Goal: Information Seeking & Learning: Learn about a topic

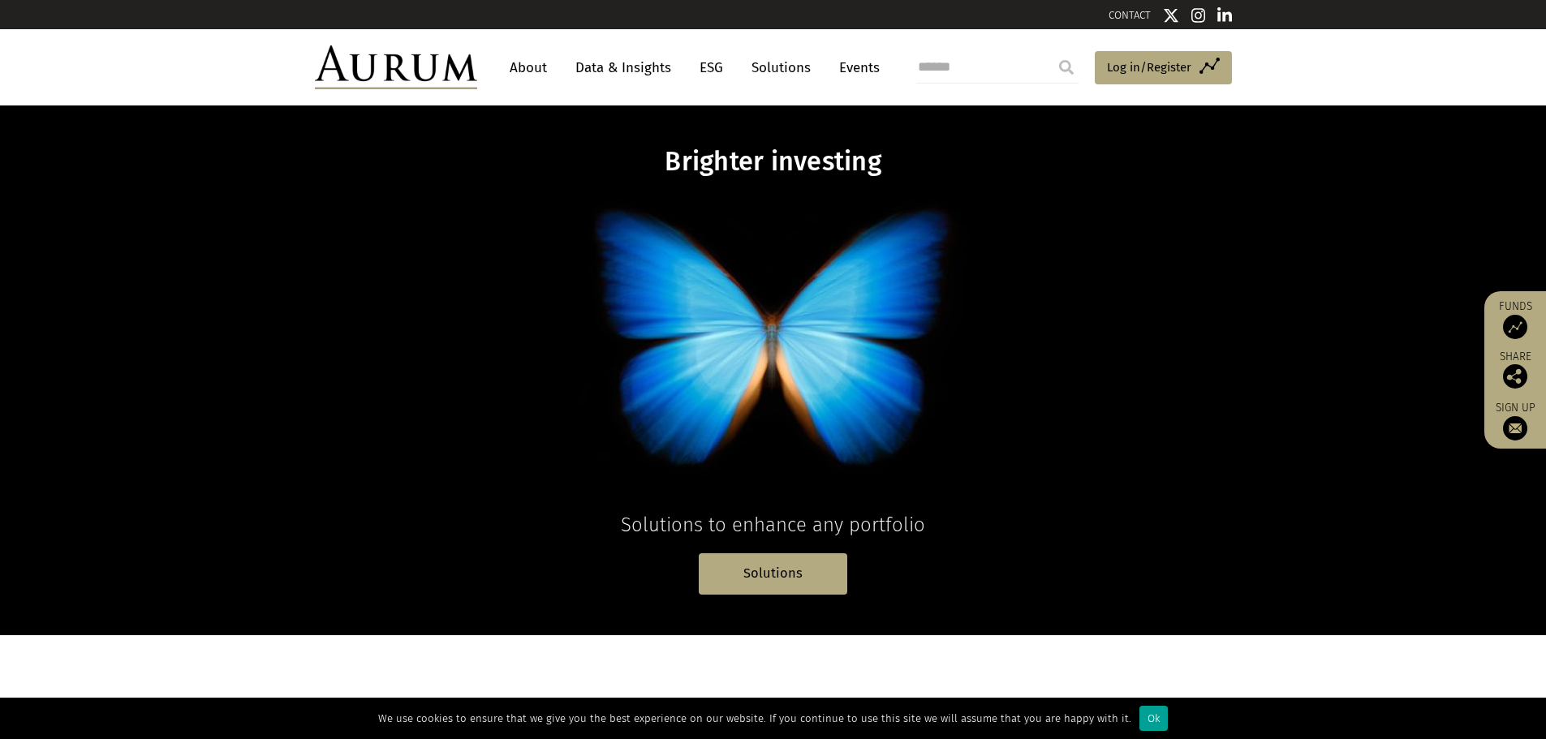
click at [1151, 722] on div "Ok" at bounding box center [1154, 718] width 28 height 25
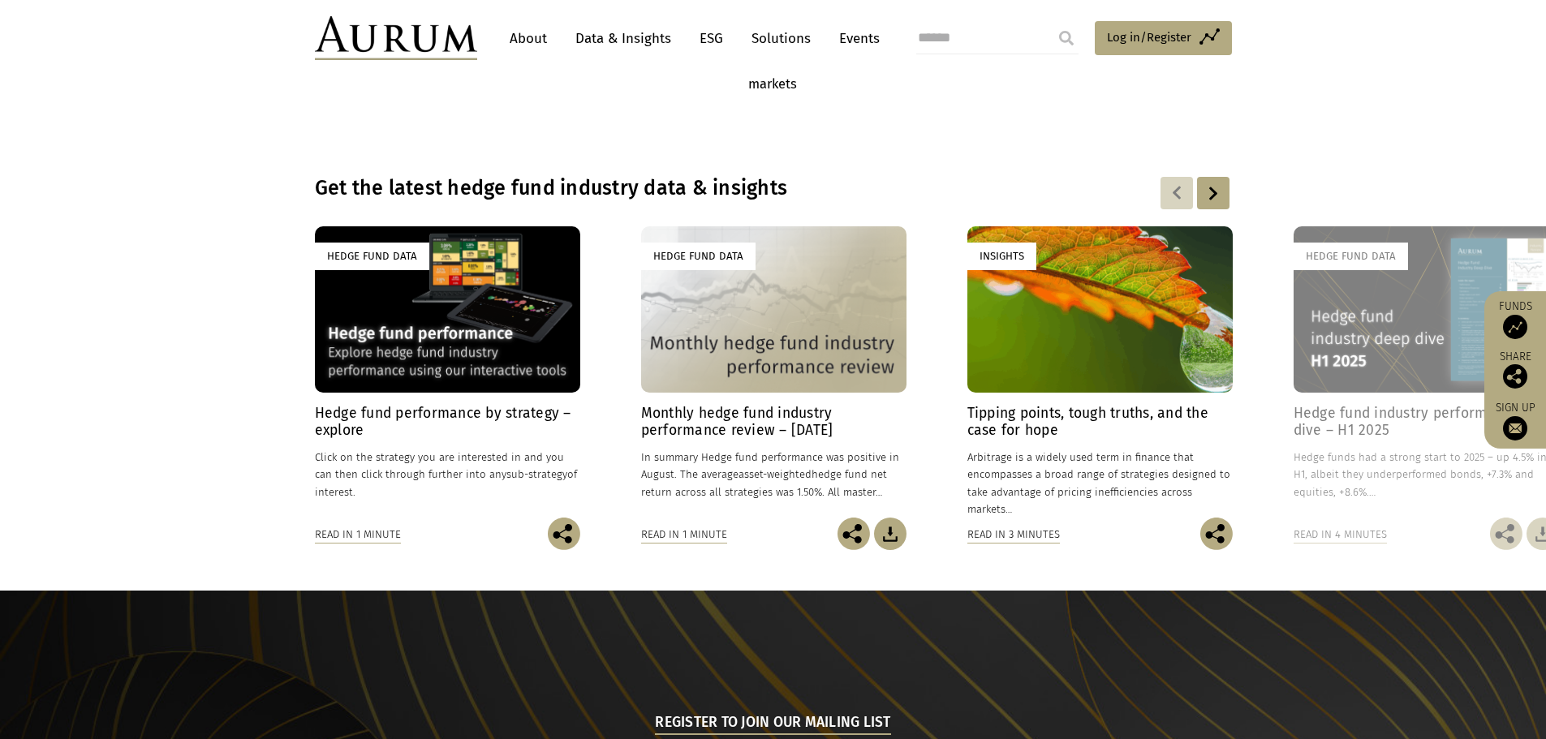
scroll to position [1082, 0]
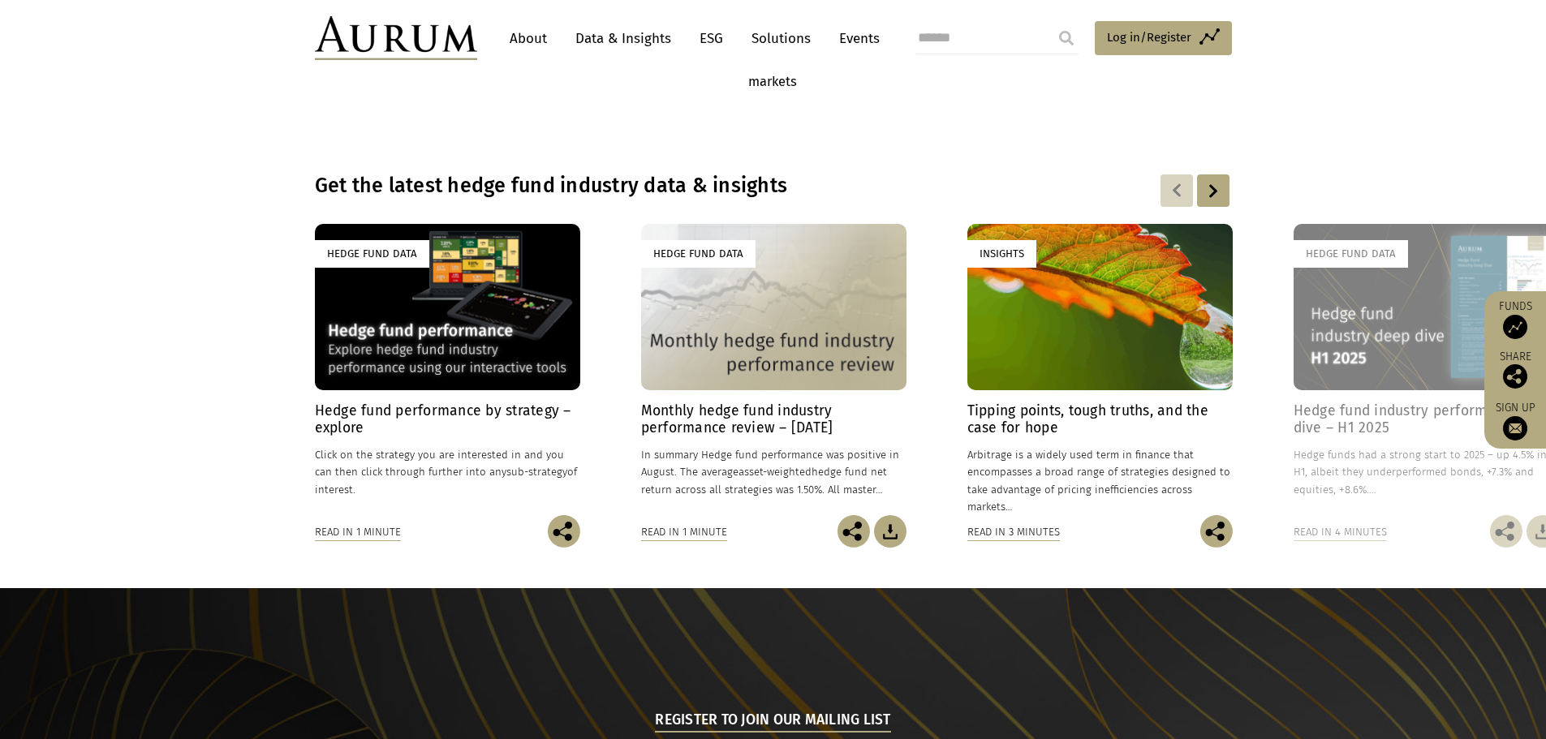
click at [446, 409] on h4 "Hedge fund performance by strategy – explore" at bounding box center [447, 420] width 265 height 34
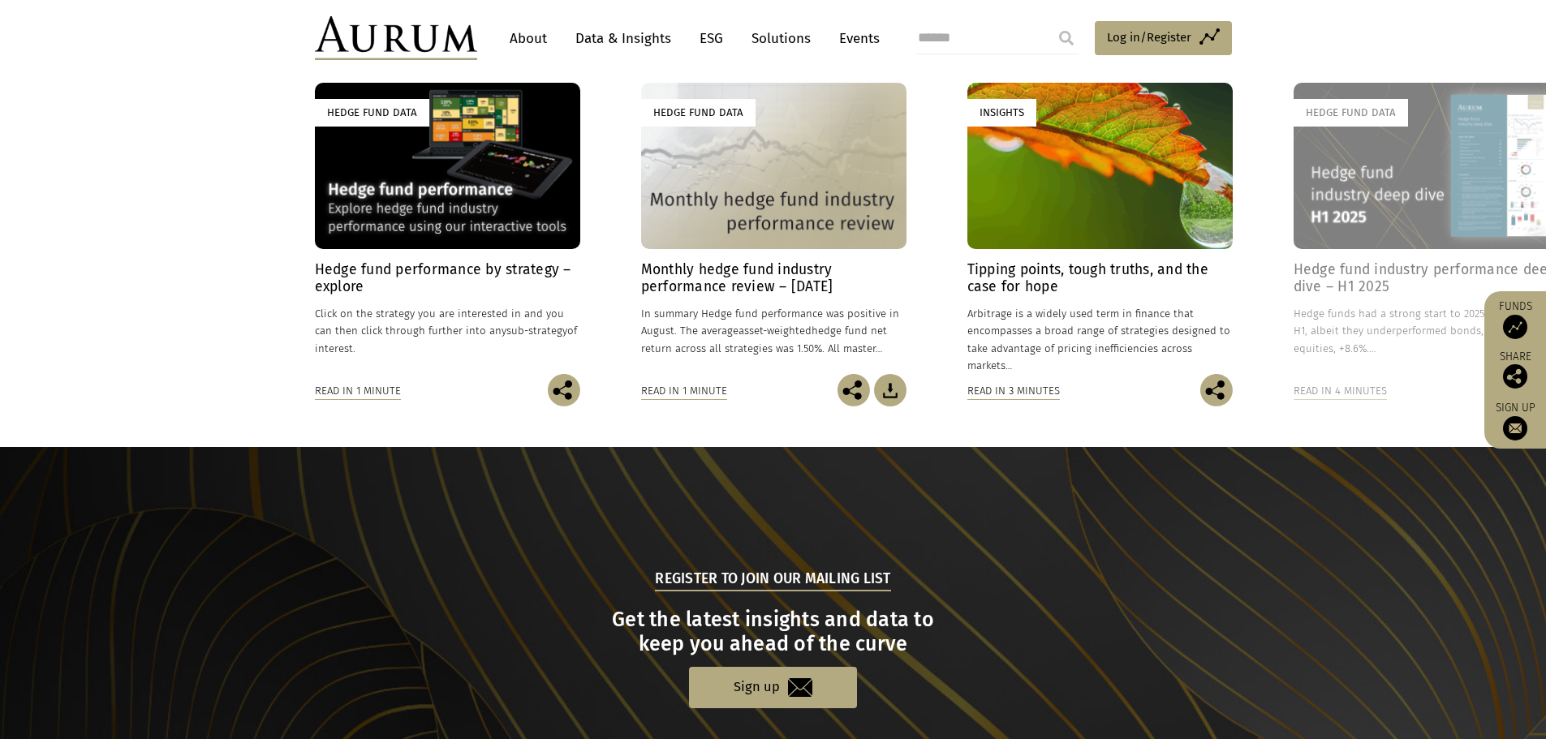
scroll to position [1218, 0]
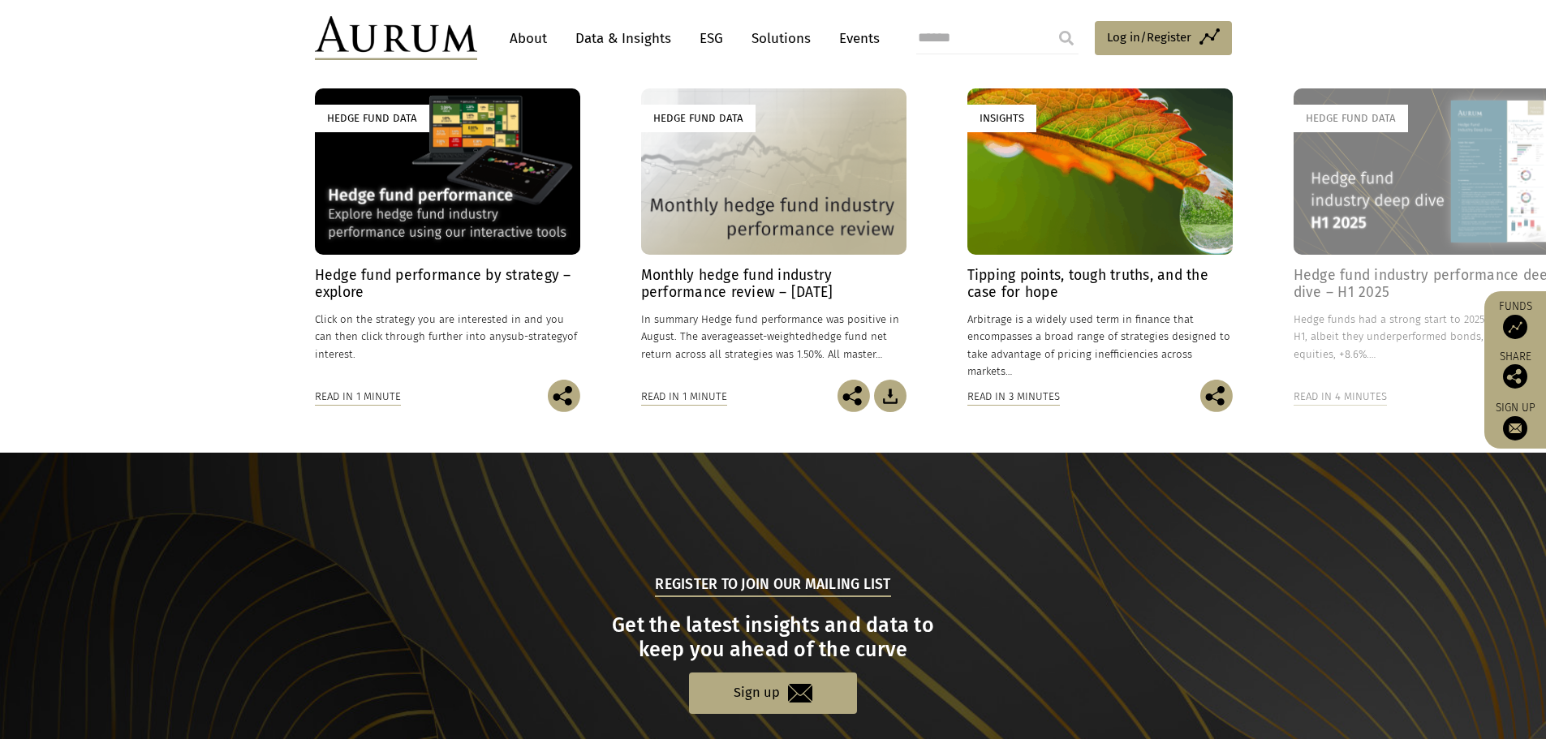
click at [459, 173] on div "Hedge Fund Data" at bounding box center [447, 171] width 265 height 166
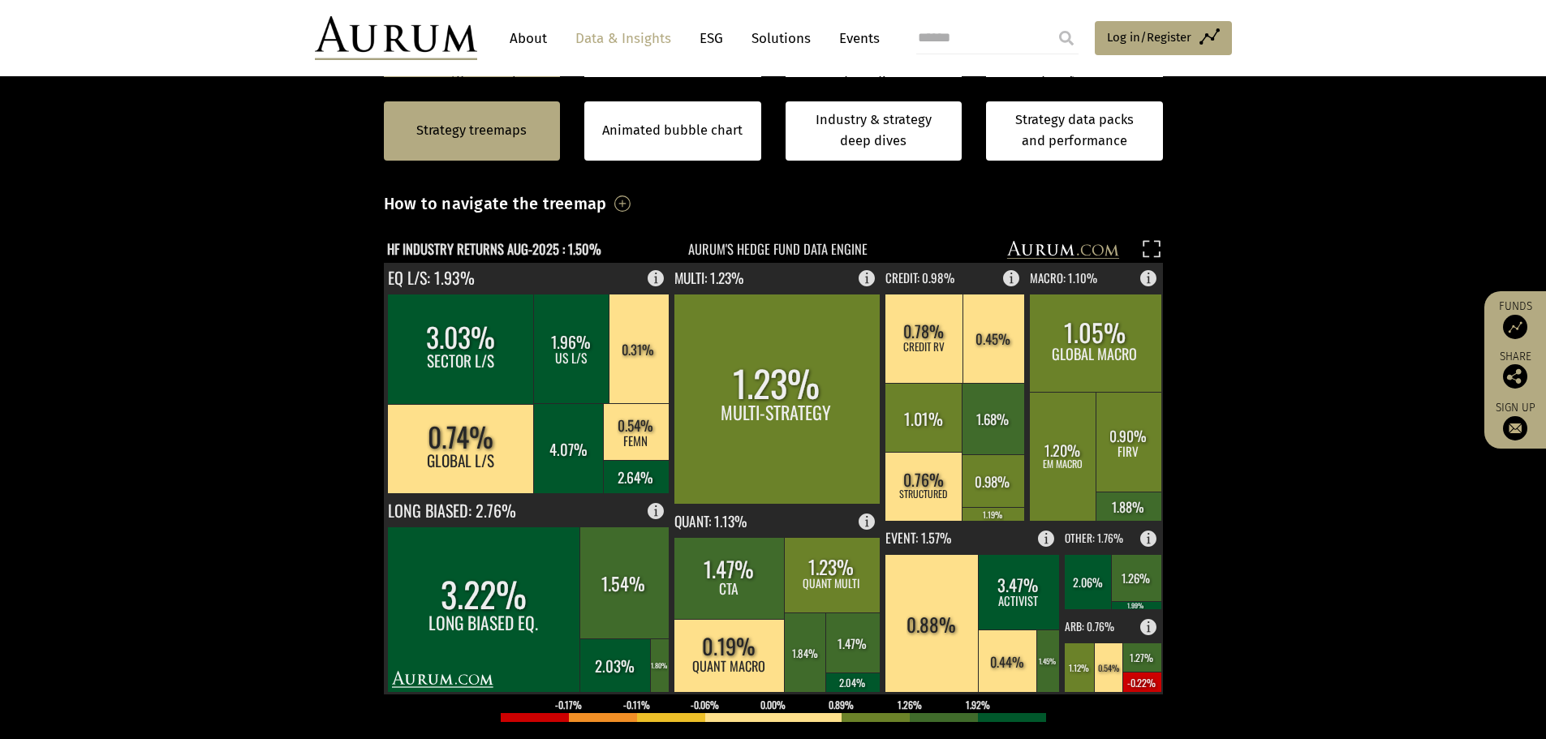
scroll to position [406, 0]
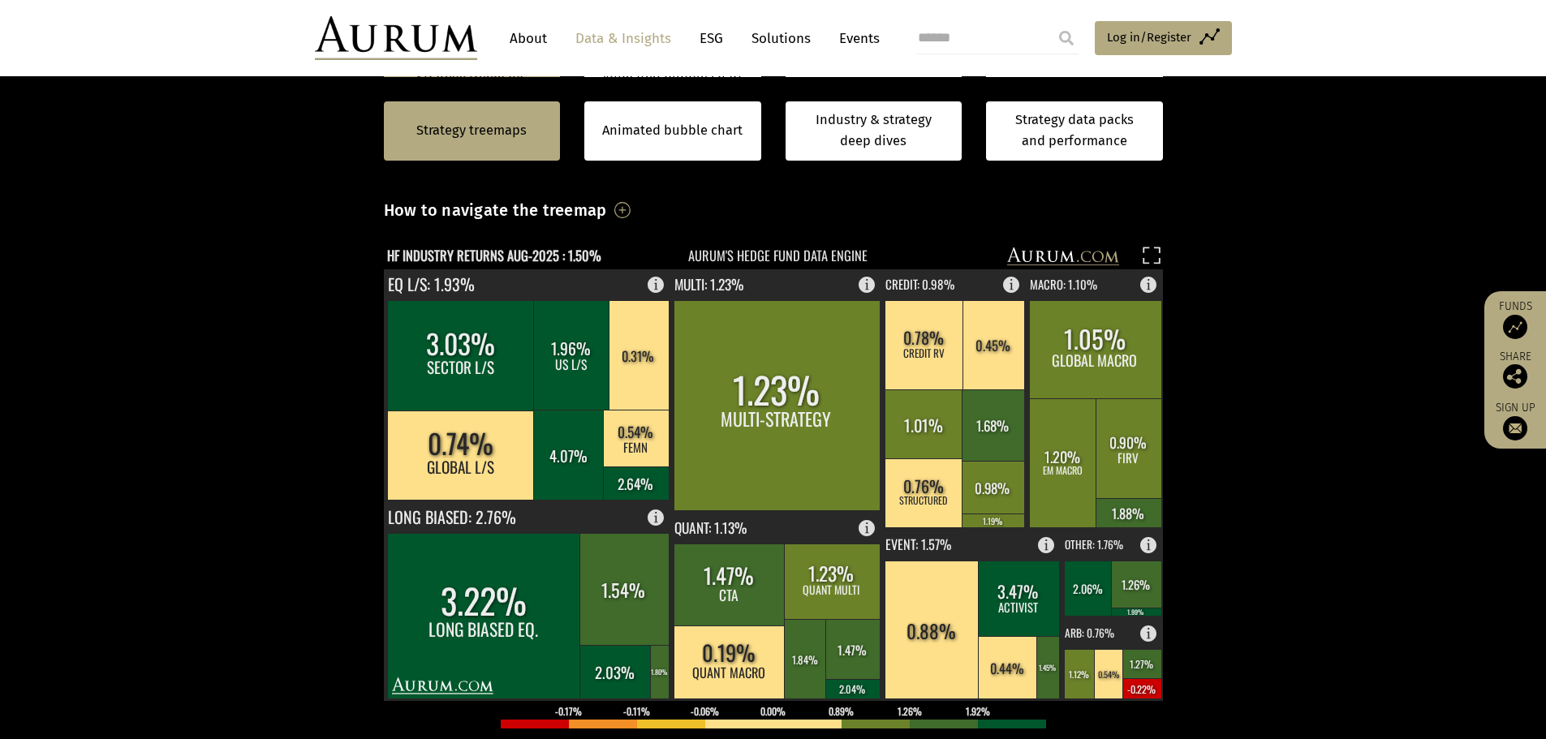
click at [552, 260] on text "HF INDUSTRY RETURNS AUG-2025 : 1.50%" at bounding box center [494, 255] width 214 height 20
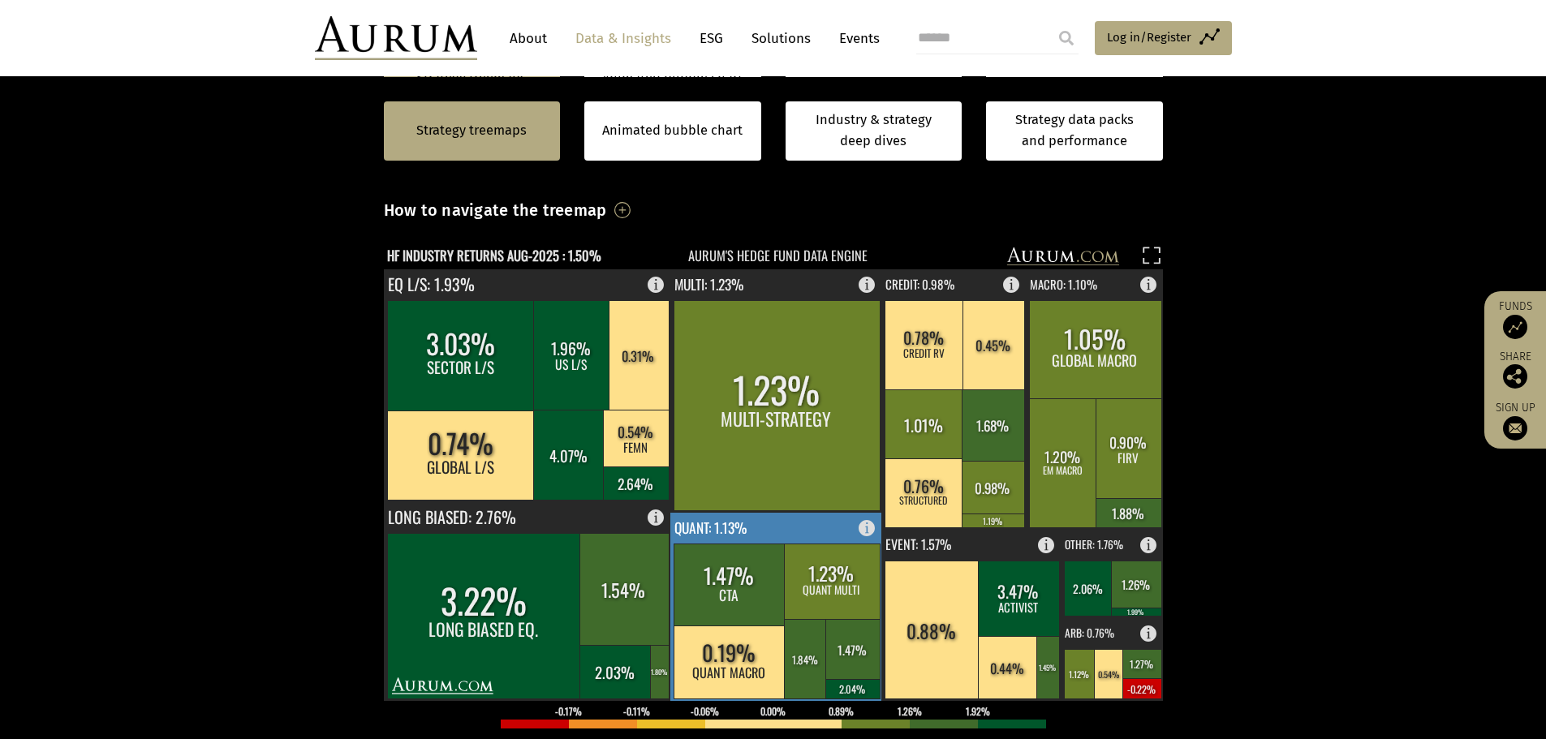
click at [863, 532] on rect at bounding box center [871, 524] width 19 height 23
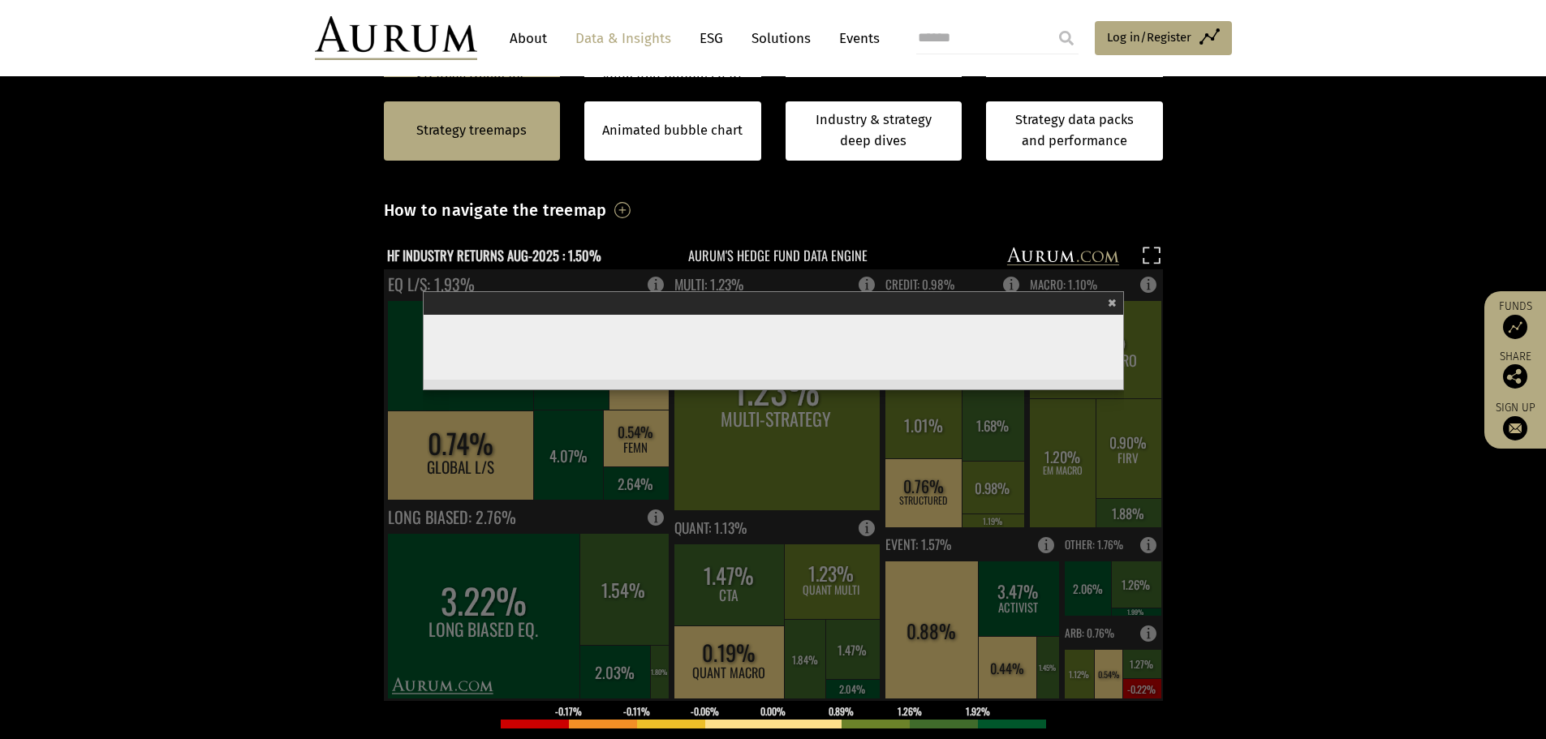
click at [1109, 302] on span "×" at bounding box center [1112, 300] width 9 height 19
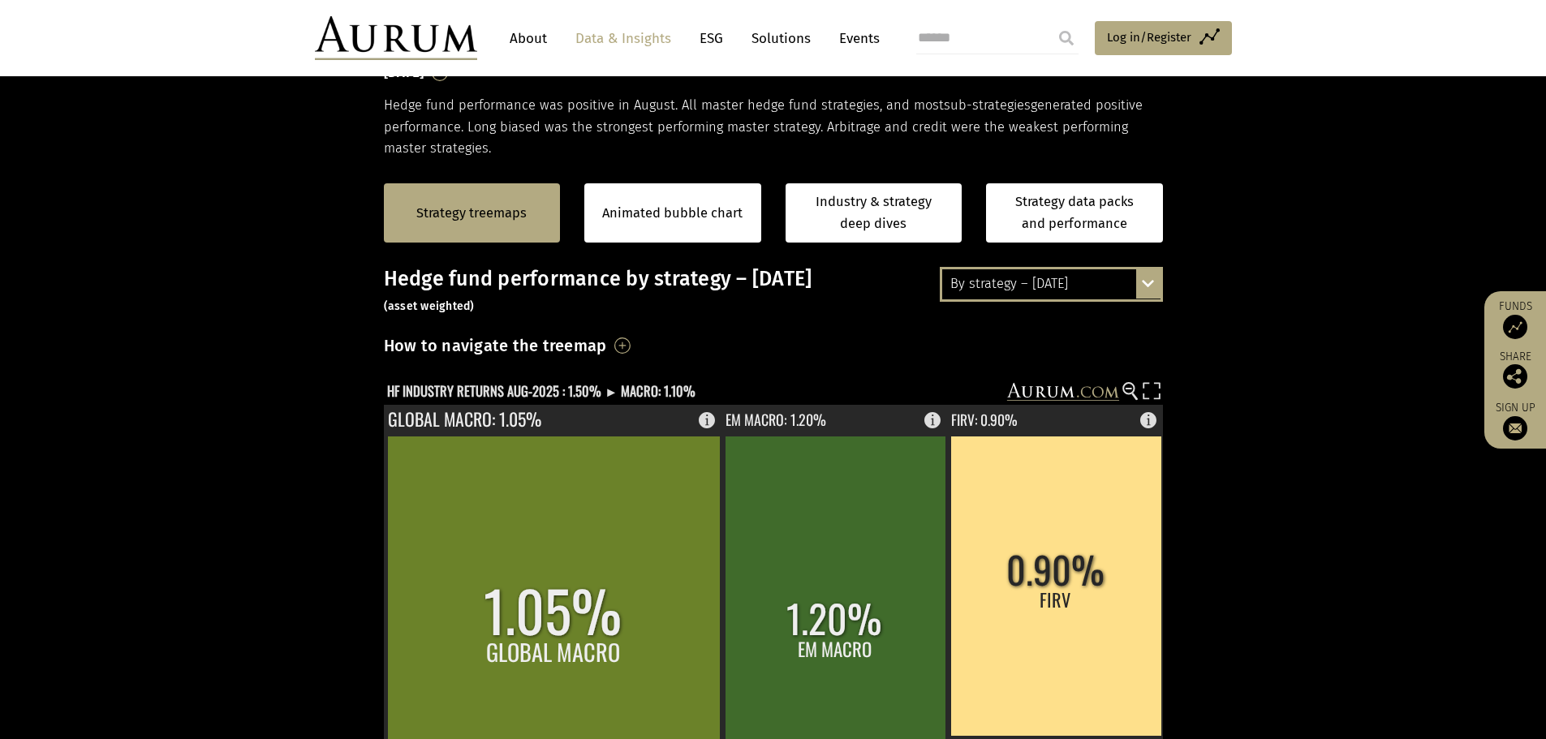
scroll to position [318, 0]
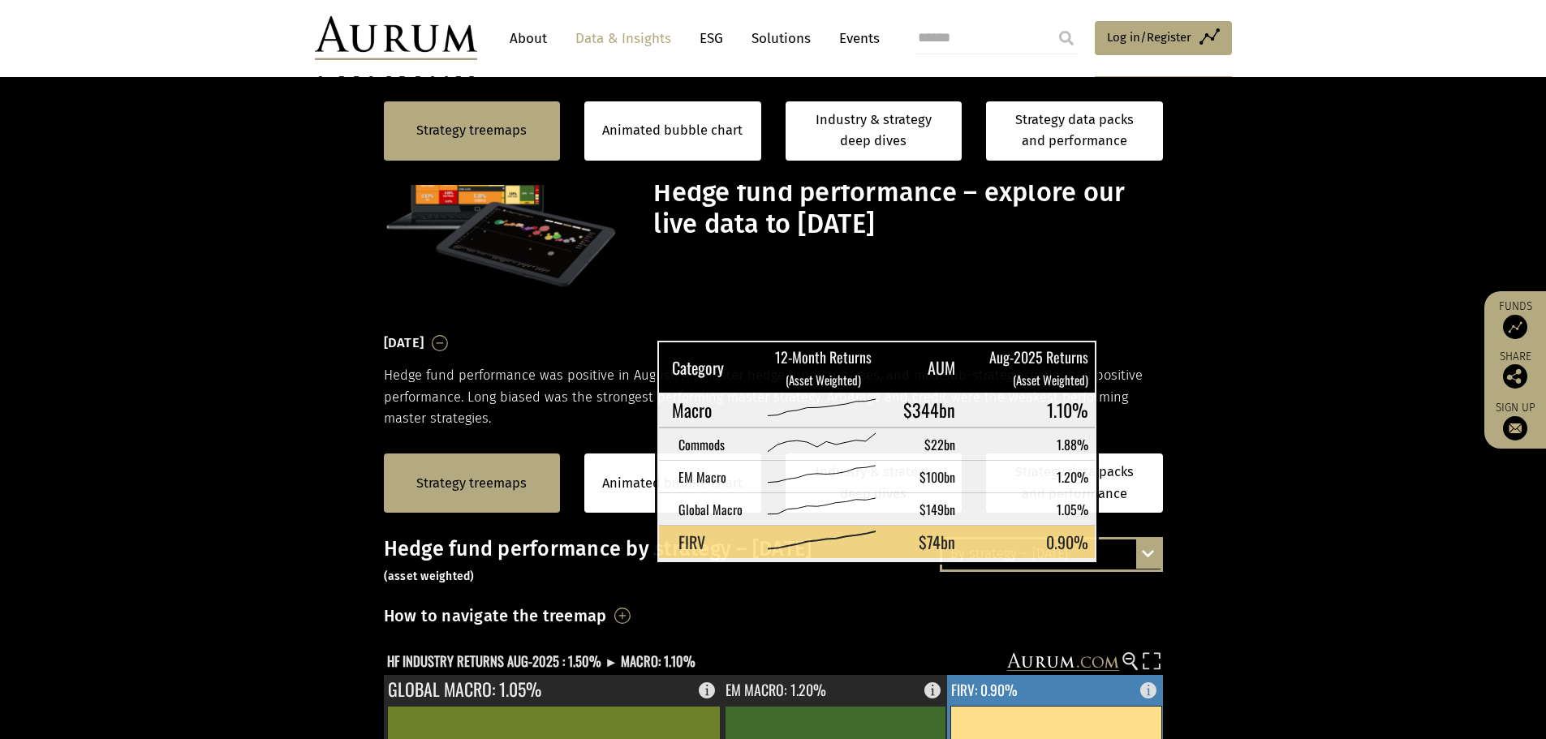
scroll to position [406, 0]
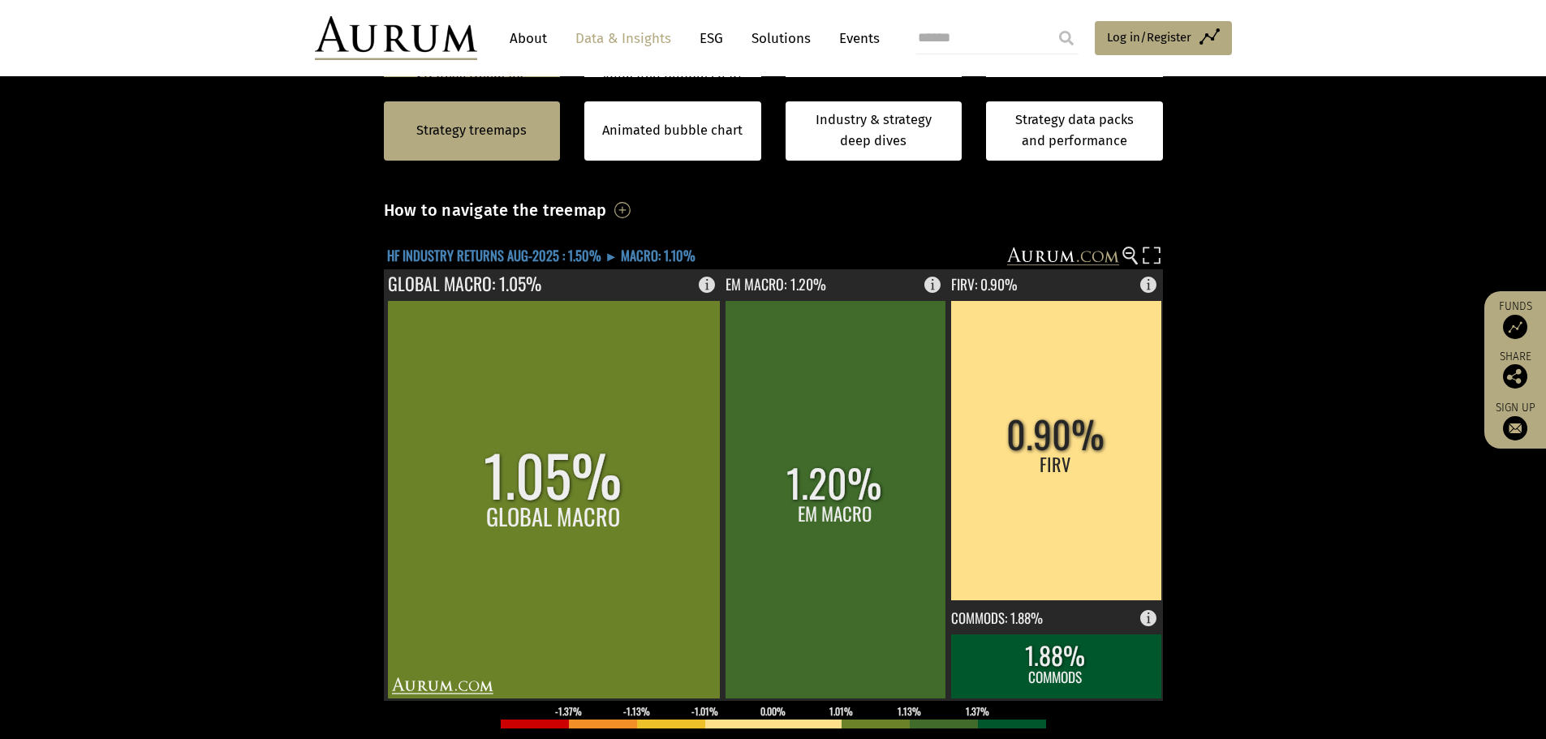
click at [532, 257] on text "HF INDUSTRY RETURNS AUG-2025 : 1.50% ► MACRO: 1.10%" at bounding box center [541, 255] width 308 height 20
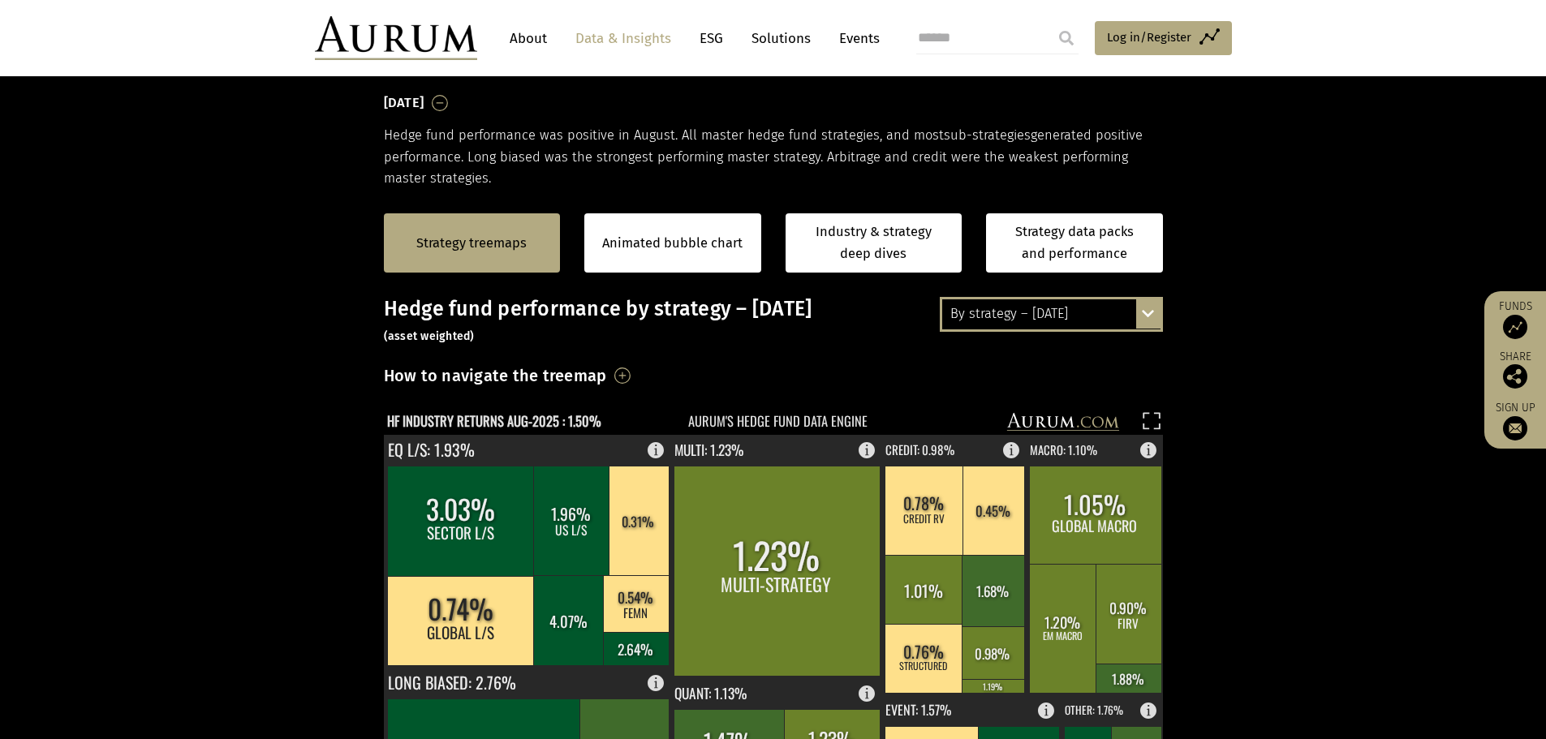
scroll to position [136, 0]
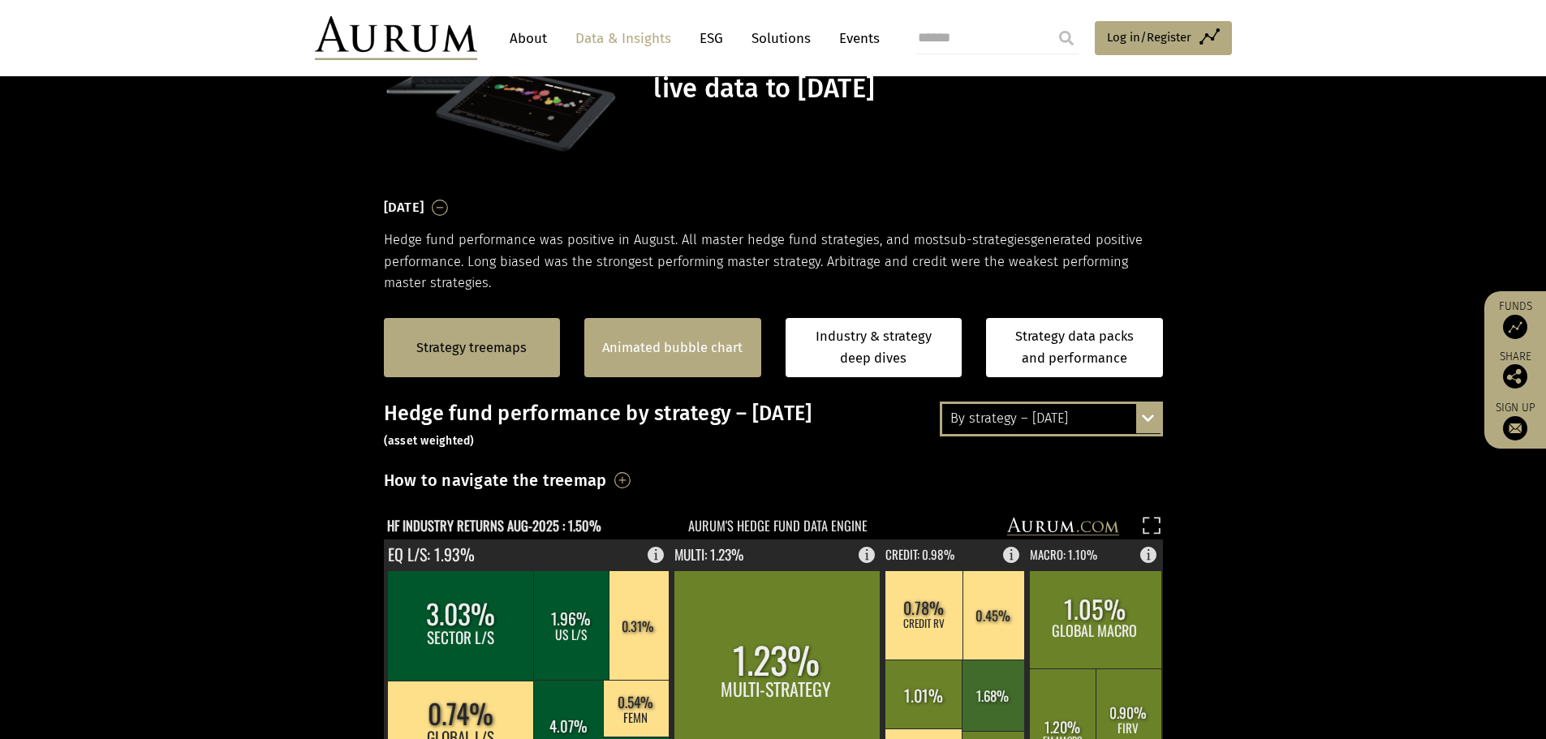
click at [687, 348] on link "Animated bubble chart" at bounding box center [672, 348] width 140 height 21
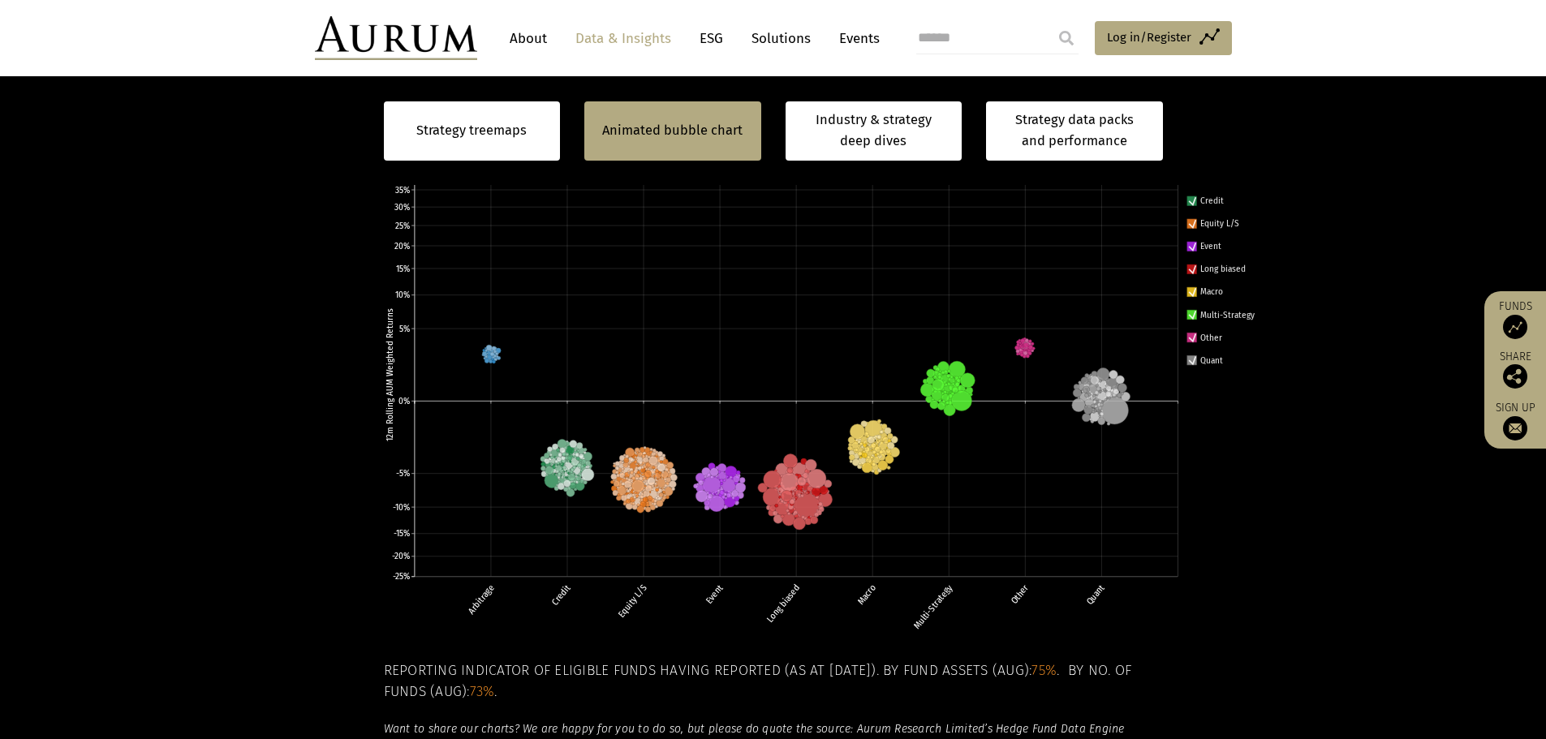
scroll to position [513, 0]
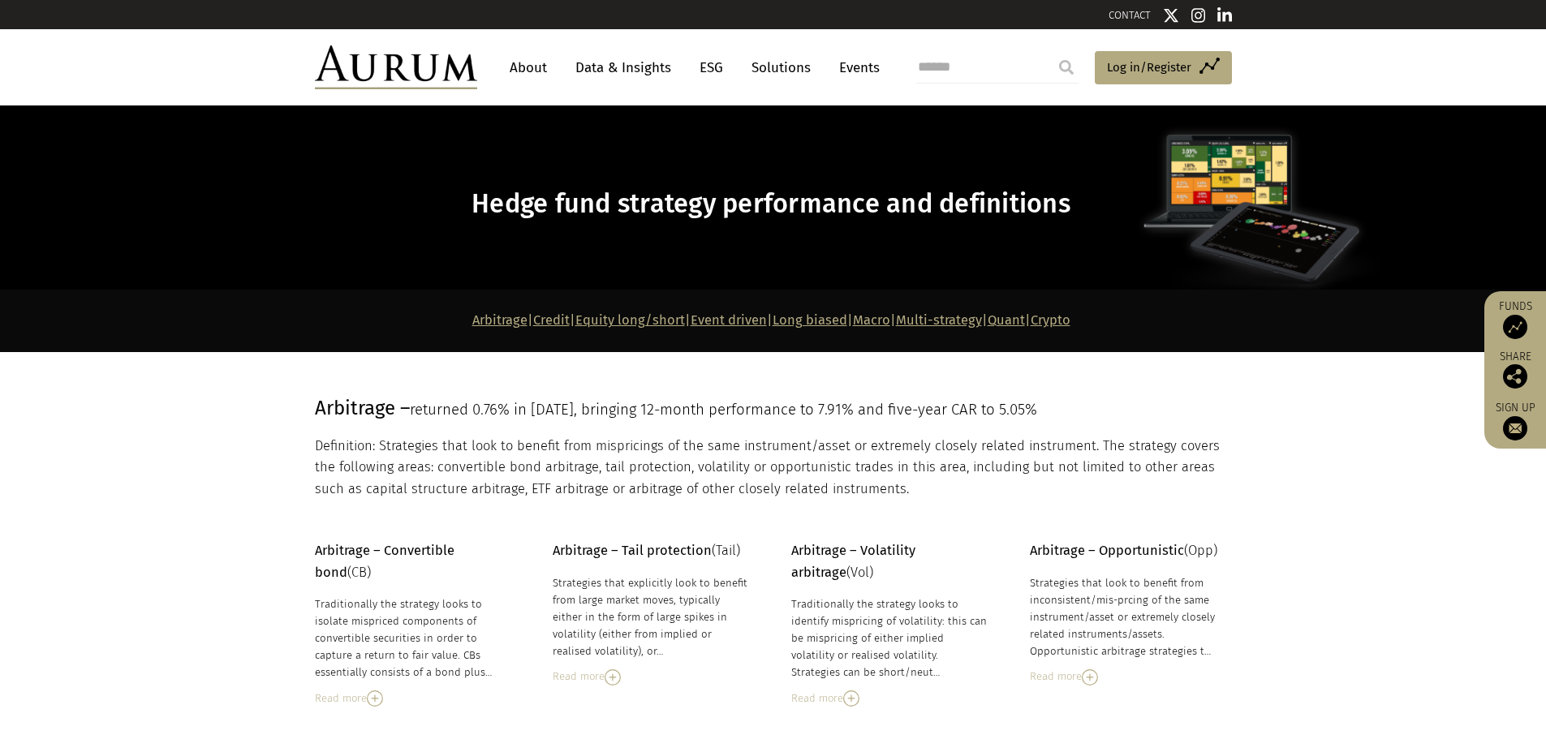
click at [643, 70] on link "Data & Insights" at bounding box center [623, 68] width 112 height 30
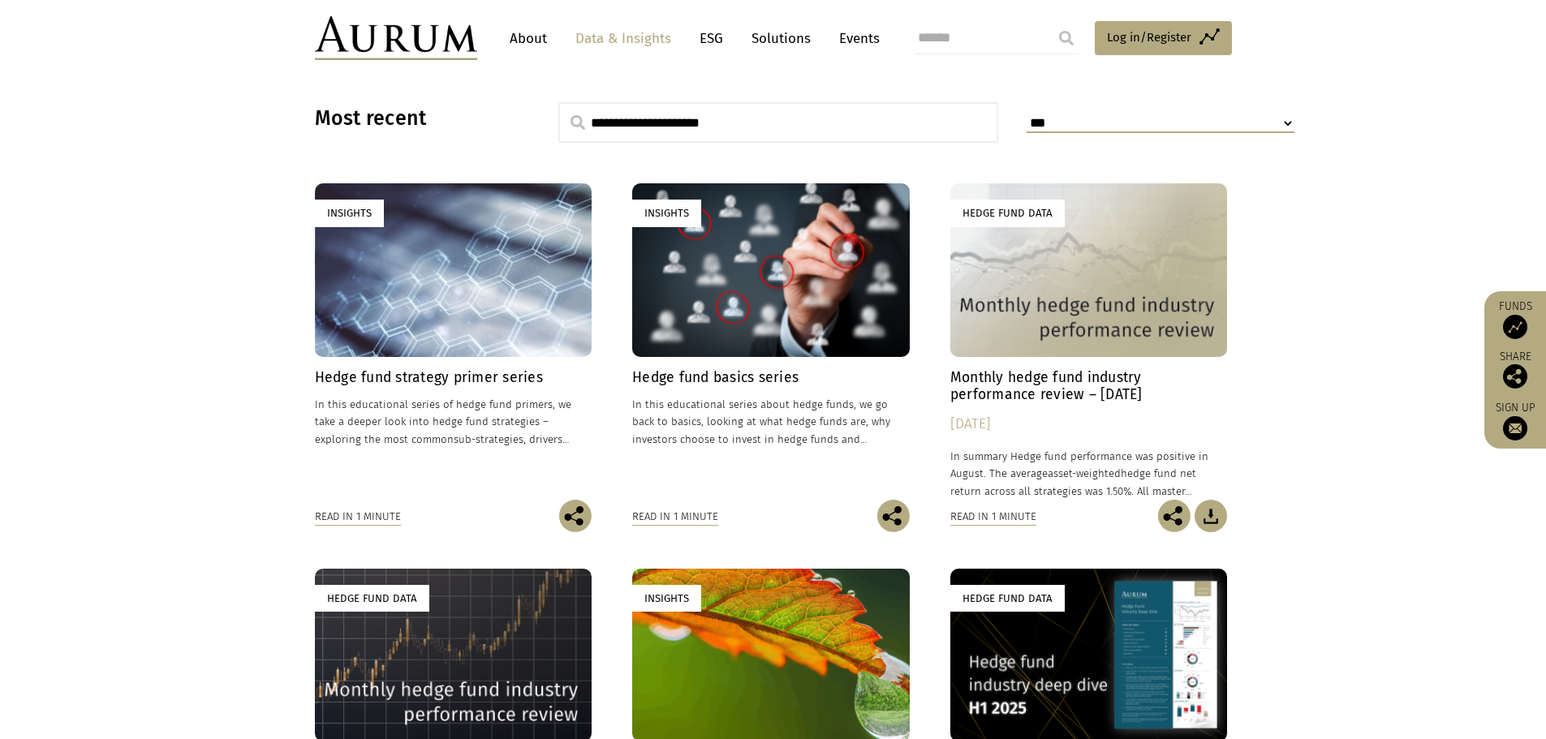
scroll to position [406, 0]
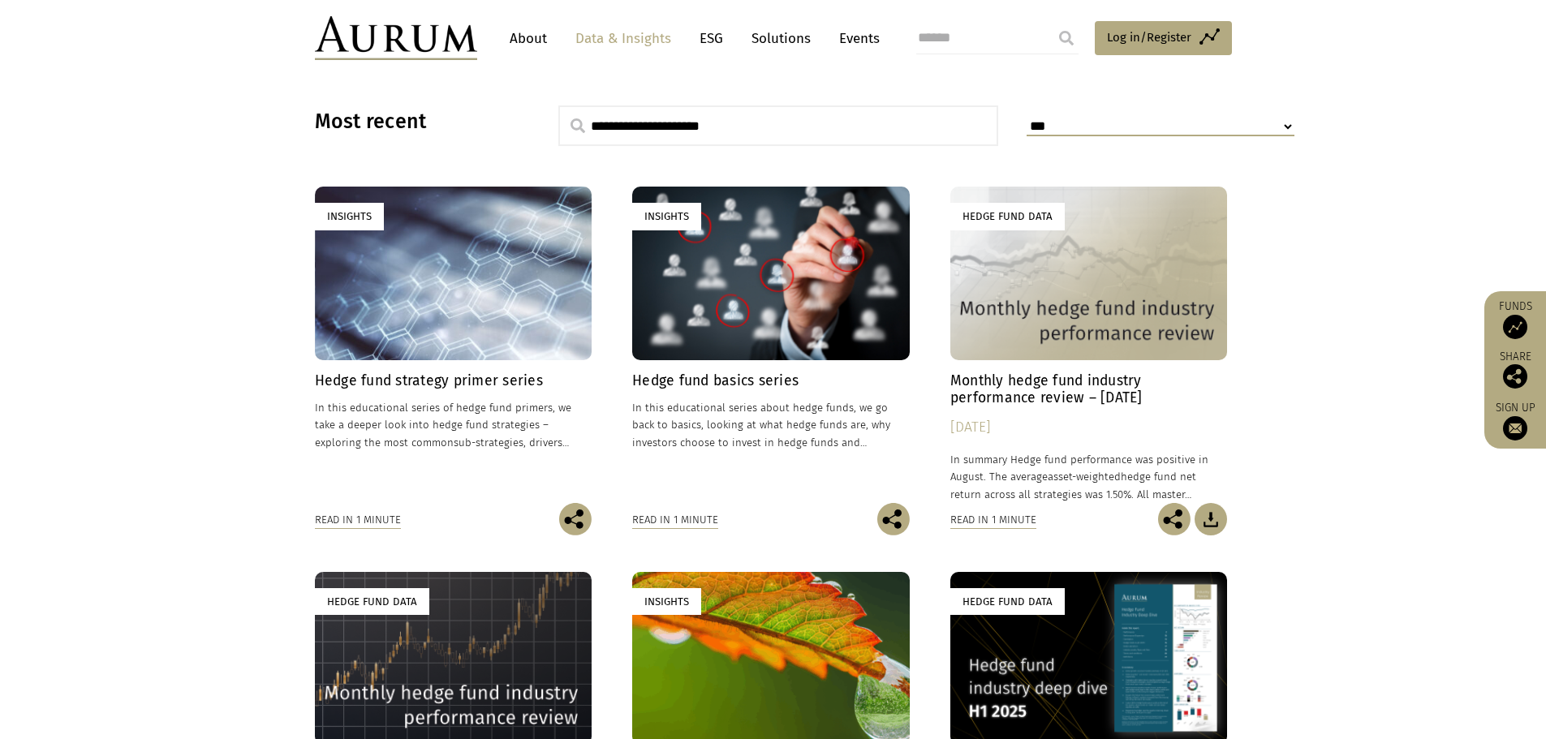
click at [1062, 391] on h4 "Monthly hedge fund industry performance review – August 2025" at bounding box center [1089, 390] width 278 height 34
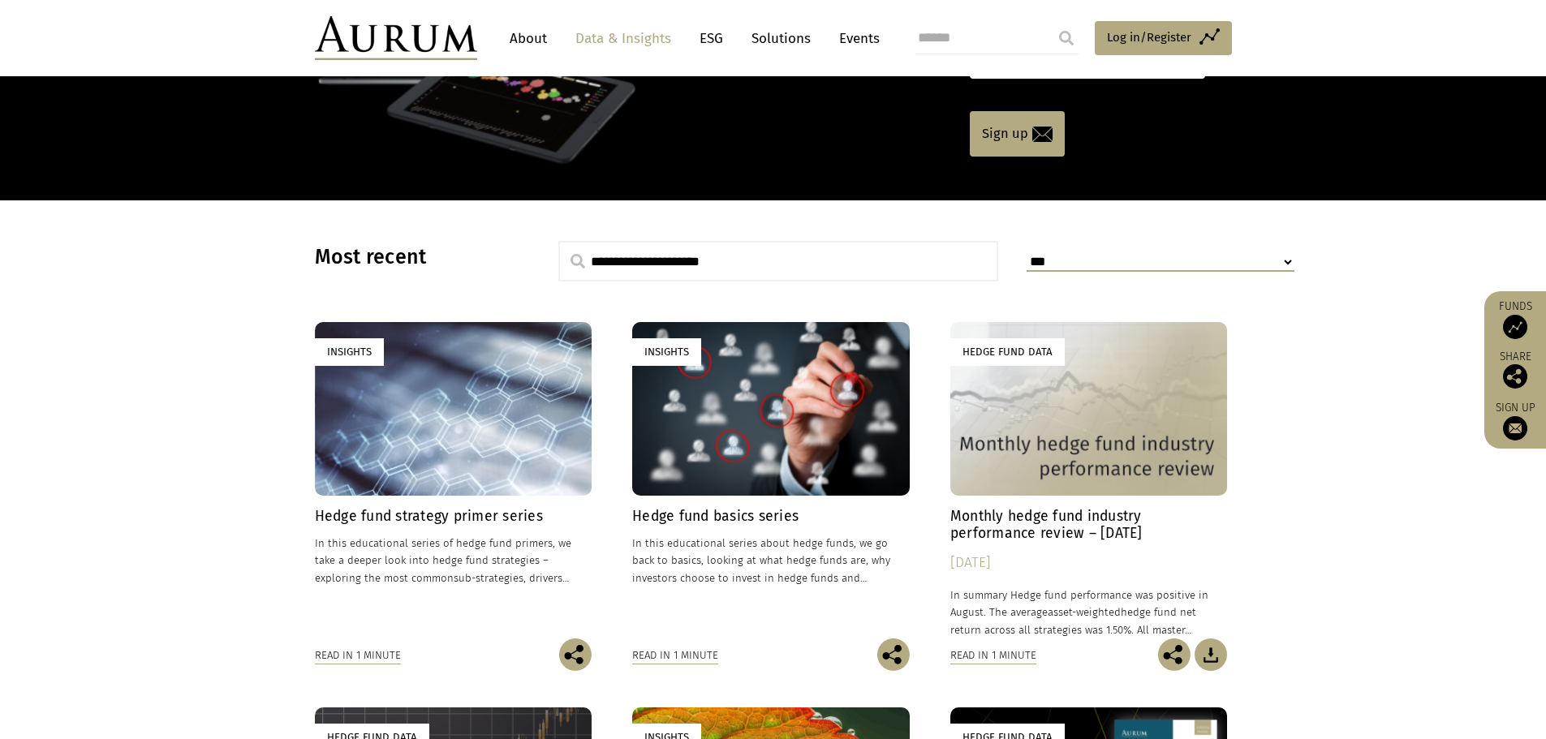
scroll to position [0, 0]
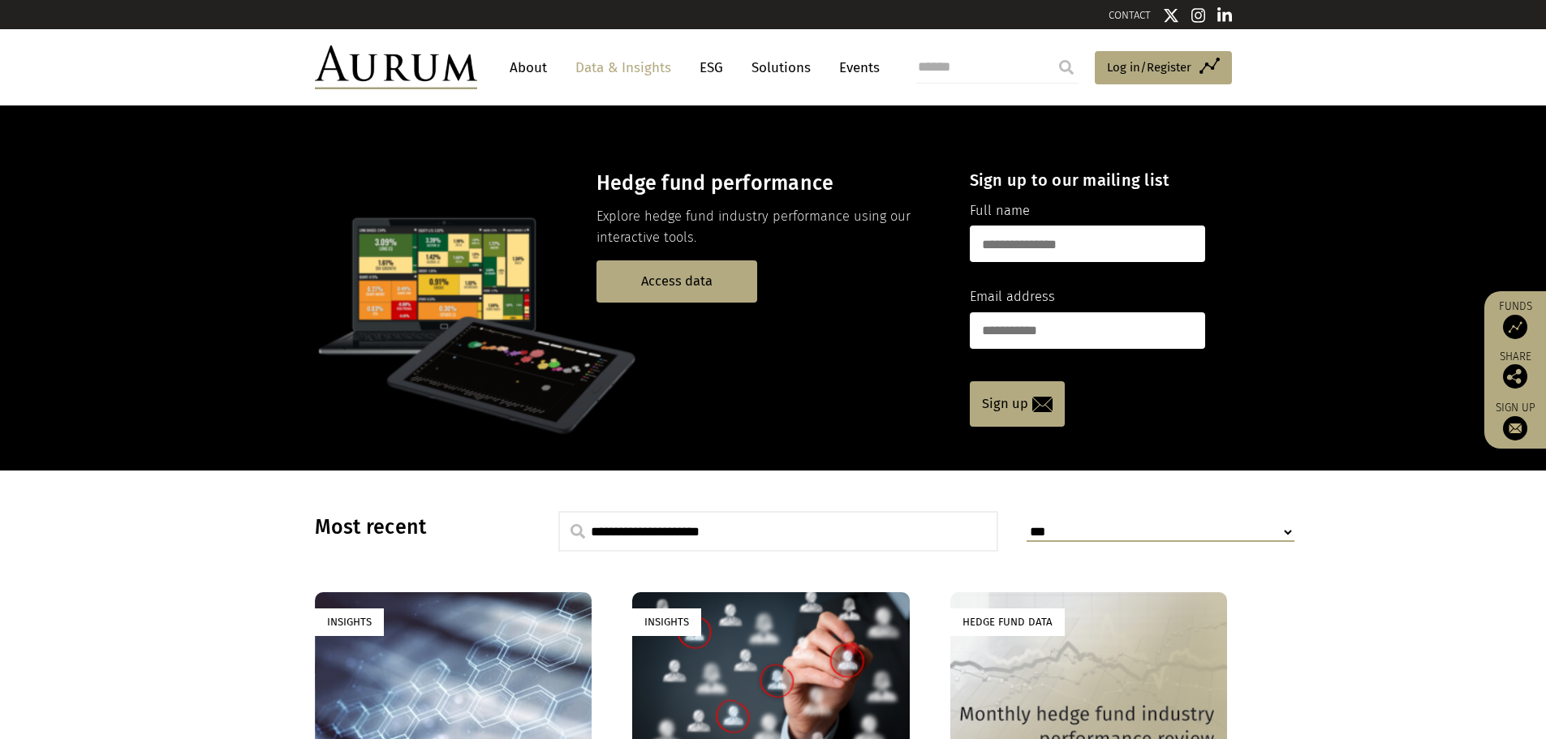
click at [775, 72] on link "Solutions" at bounding box center [780, 68] width 75 height 30
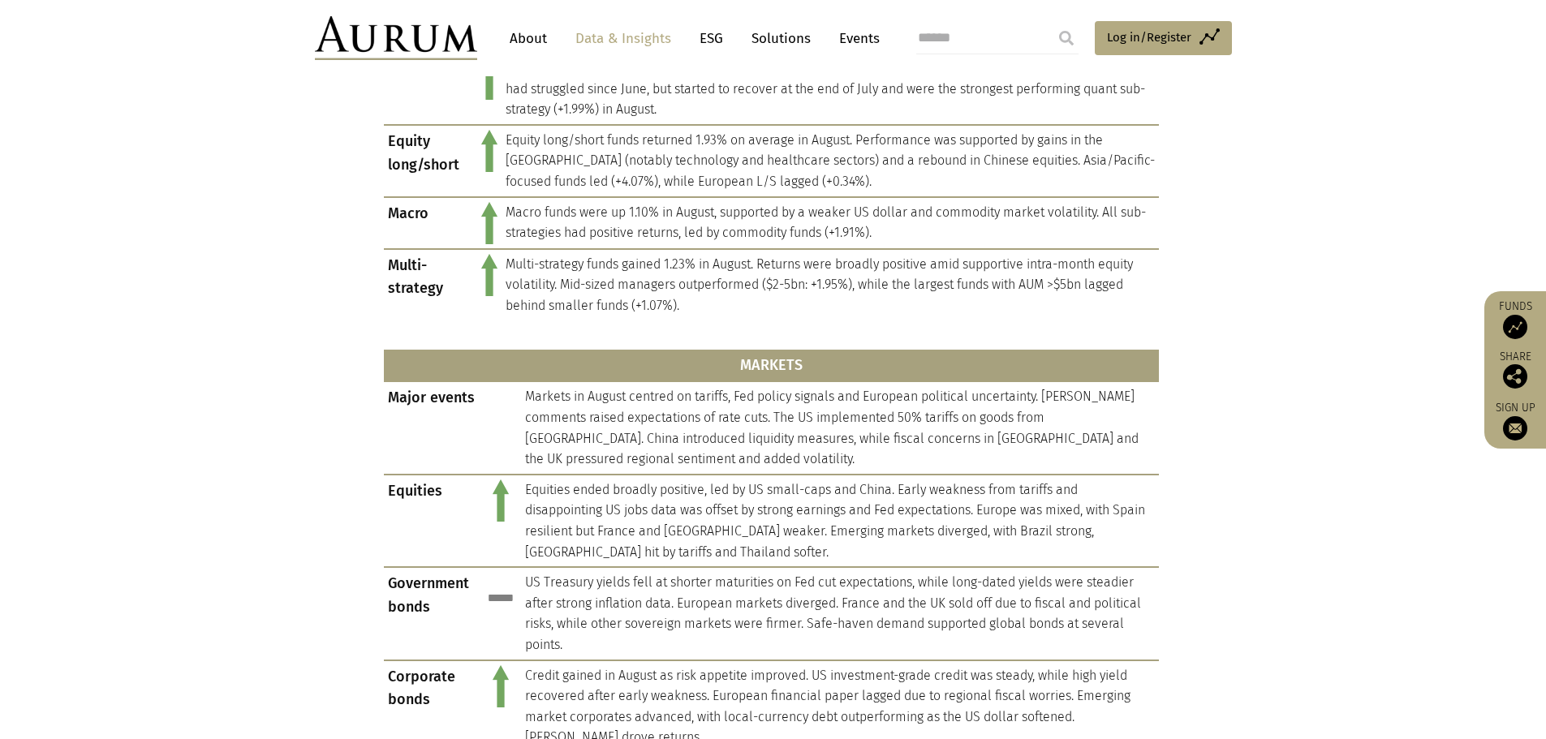
scroll to position [947, 0]
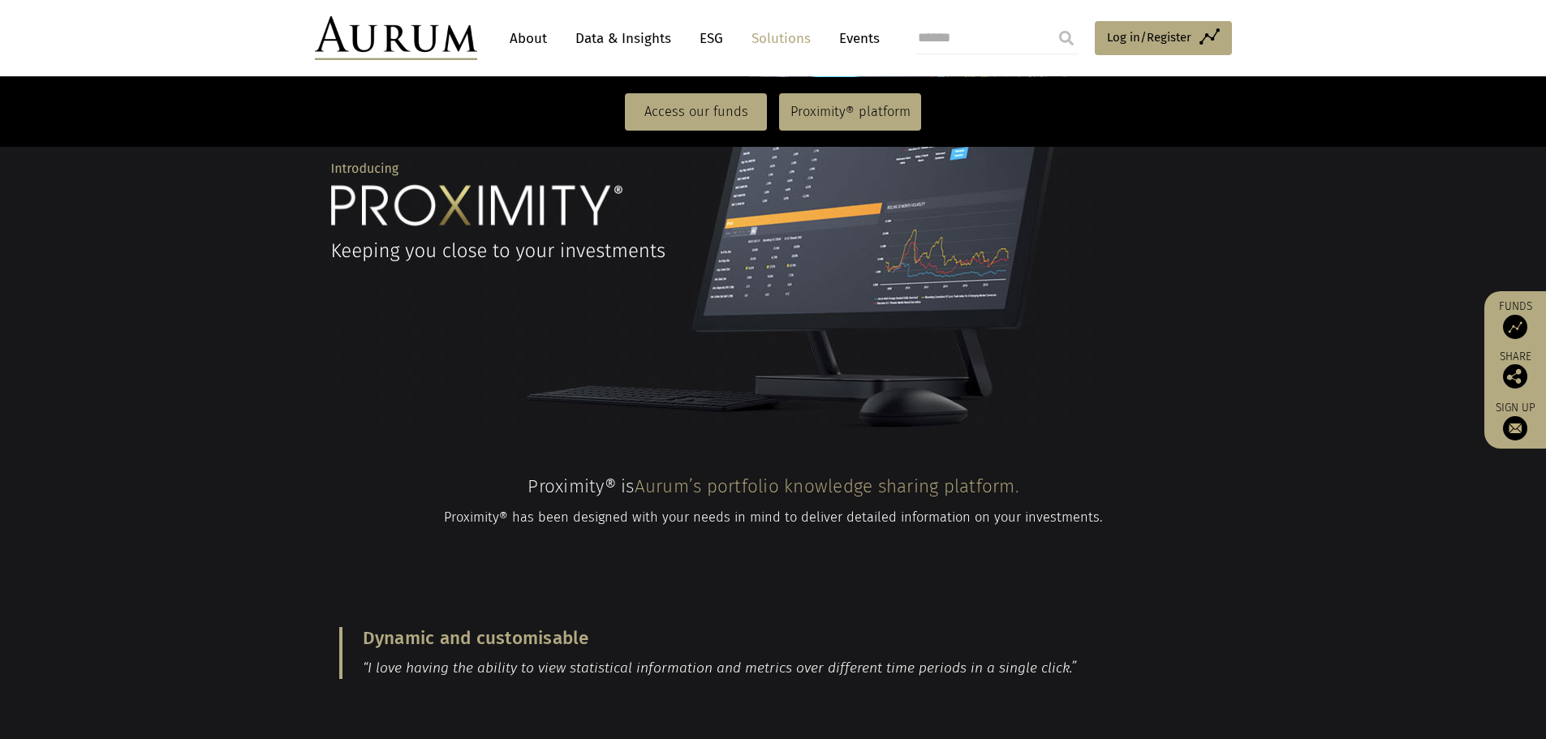
scroll to position [1353, 0]
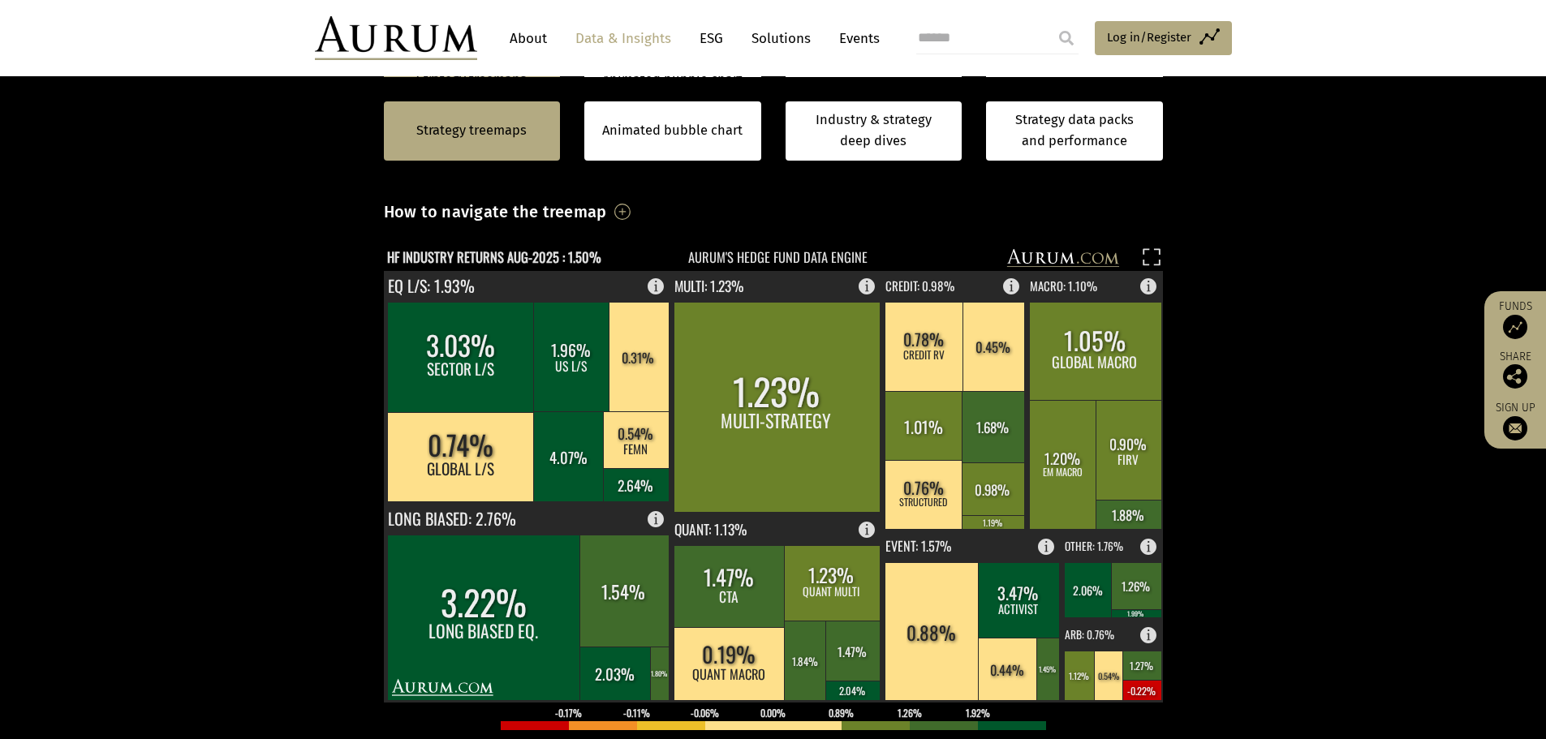
scroll to position [406, 0]
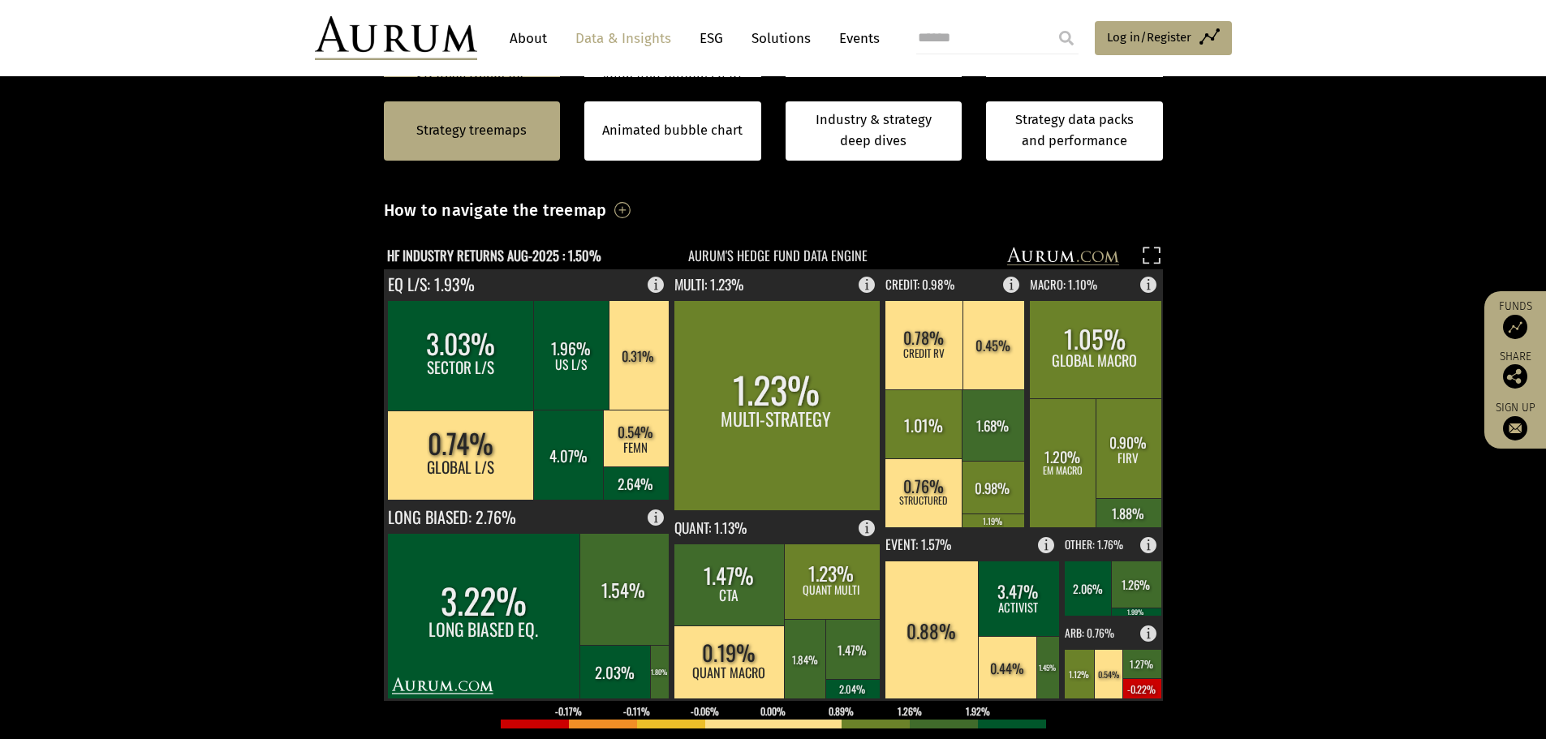
click at [607, 211] on h3 "How to navigate the treemap" at bounding box center [495, 210] width 223 height 28
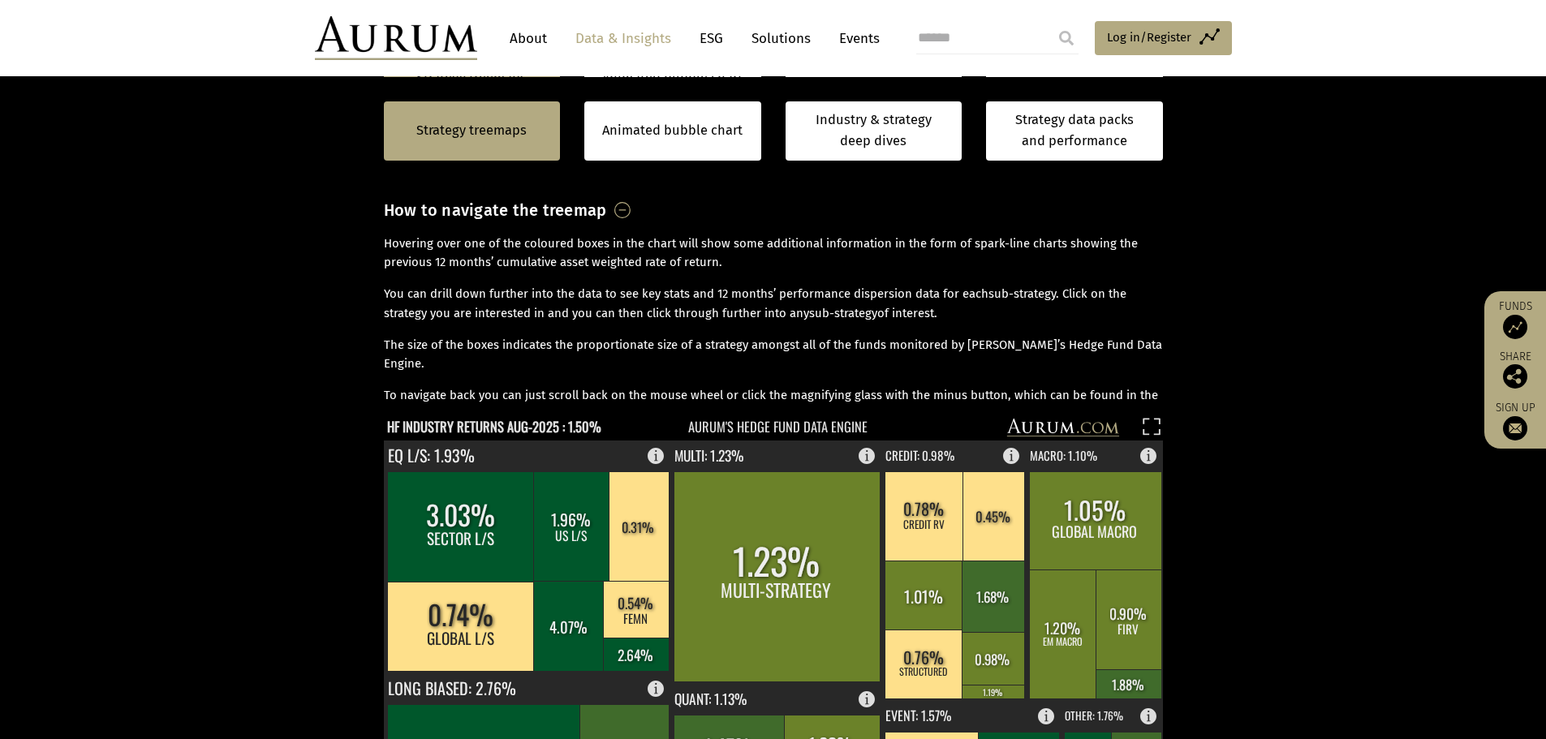
click at [607, 211] on h3 "How to navigate the treemap" at bounding box center [495, 210] width 223 height 28
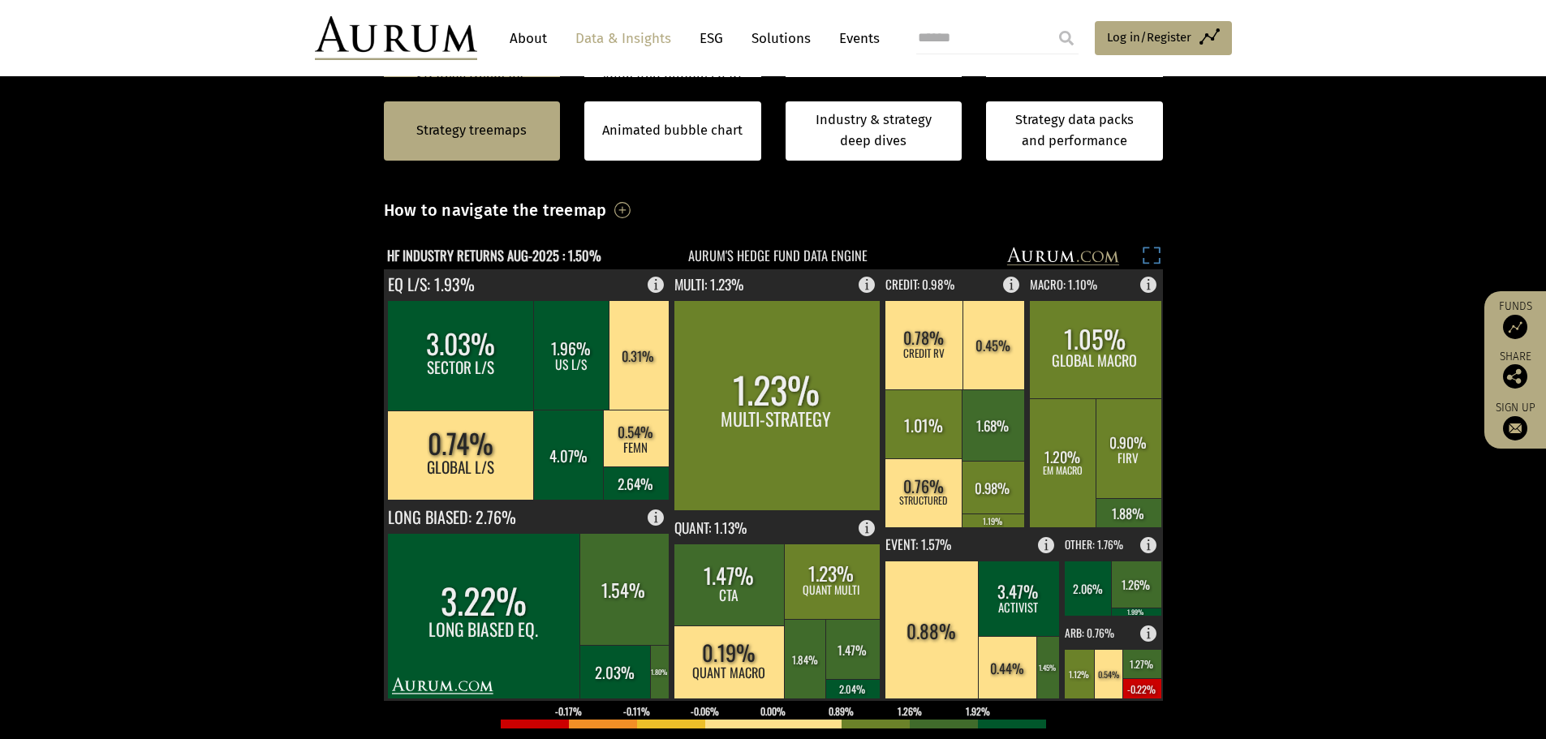
click at [1151, 257] on rect at bounding box center [1151, 258] width 23 height 23
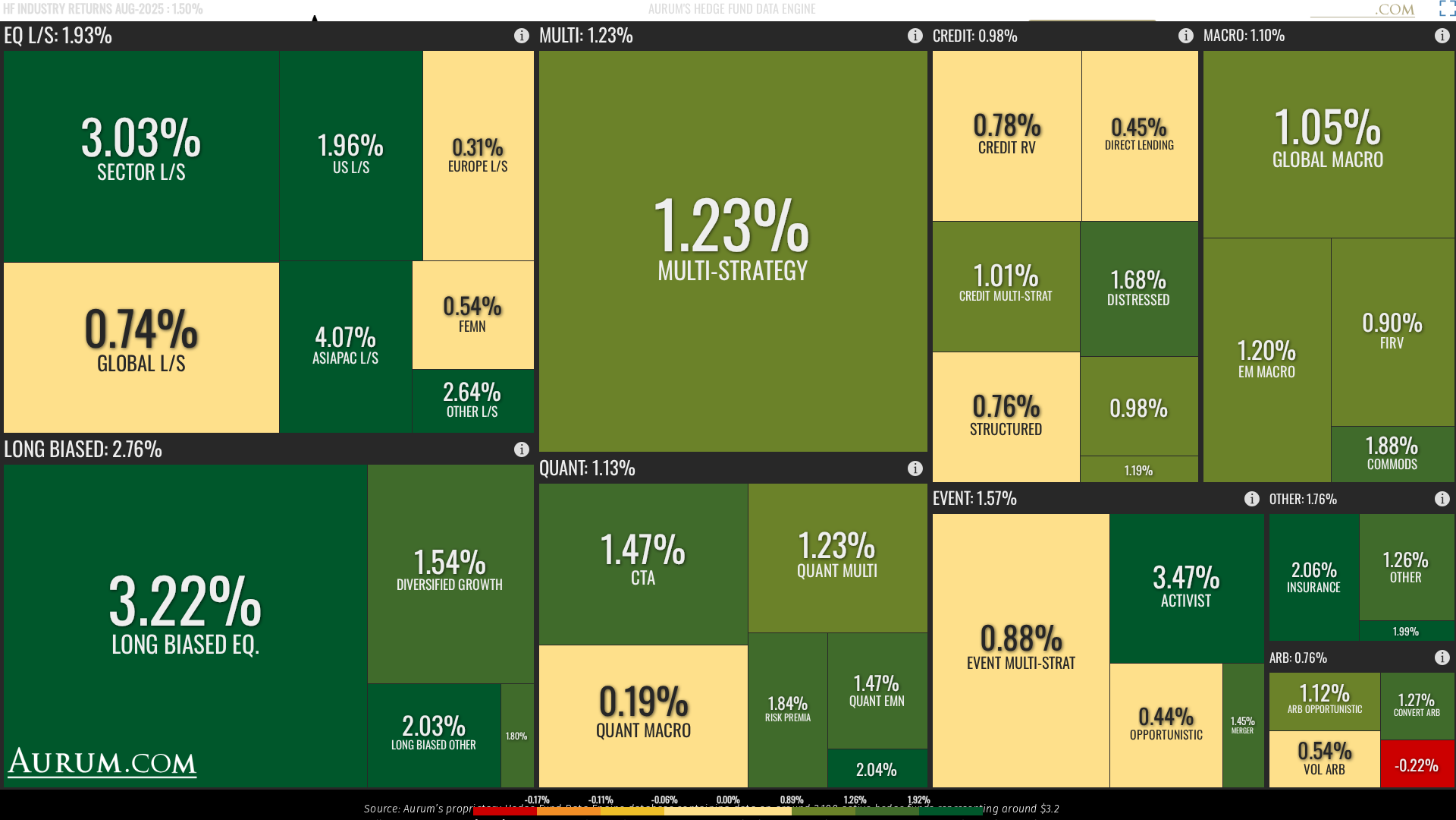
click at [1444, 10] on rect at bounding box center [1446, 10] width 21 height 22
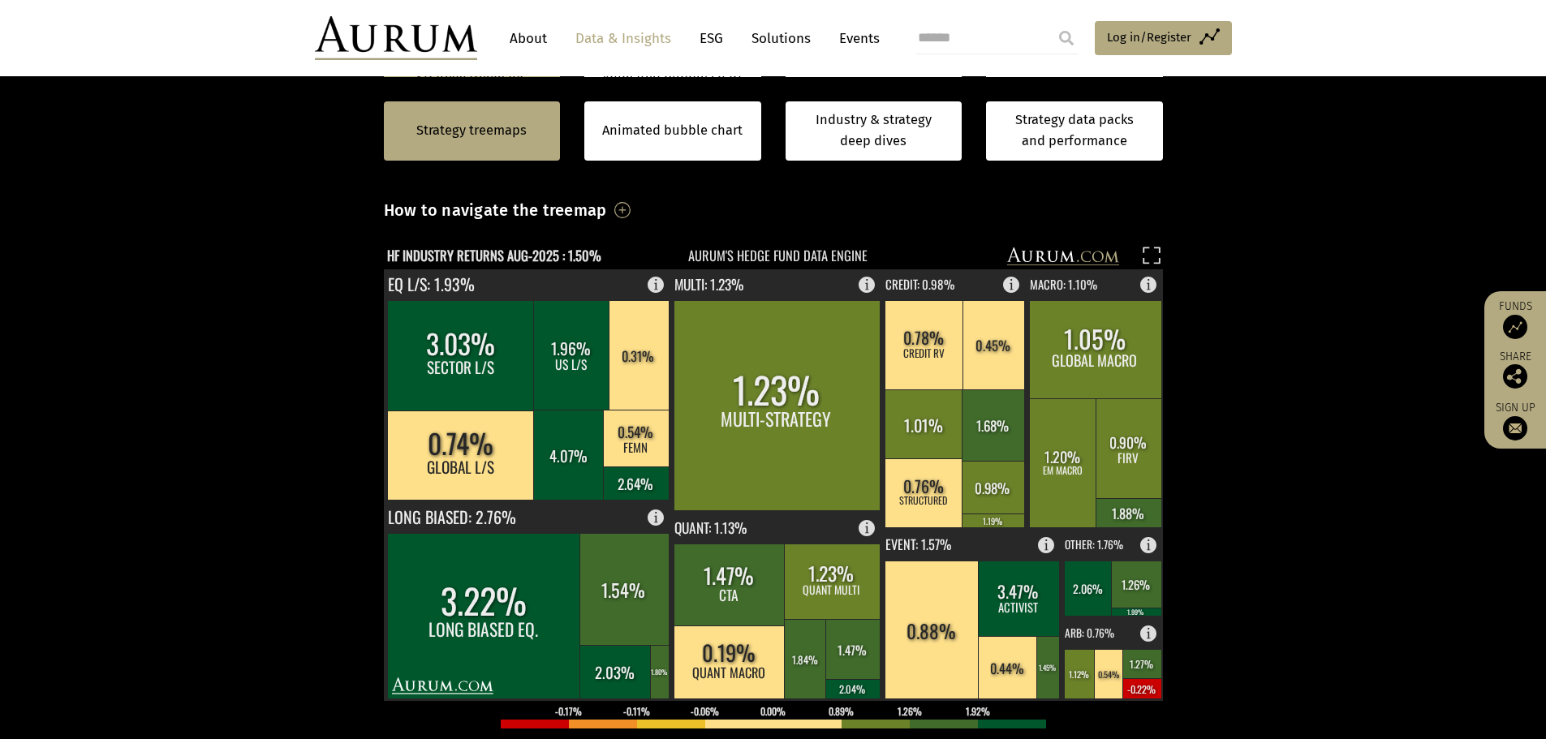
drag, startPoint x: 506, startPoint y: 252, endPoint x: 313, endPoint y: 252, distance: 193.2
click at [313, 252] on section "Strategy treemaps Animated bubble chart Industry & strategy deep dives Strategy…" at bounding box center [773, 531] width 1546 height 1015
click at [445, 250] on text "HF INDUSTRY RETURNS AUG-2025 : 1.50%" at bounding box center [494, 255] width 214 height 20
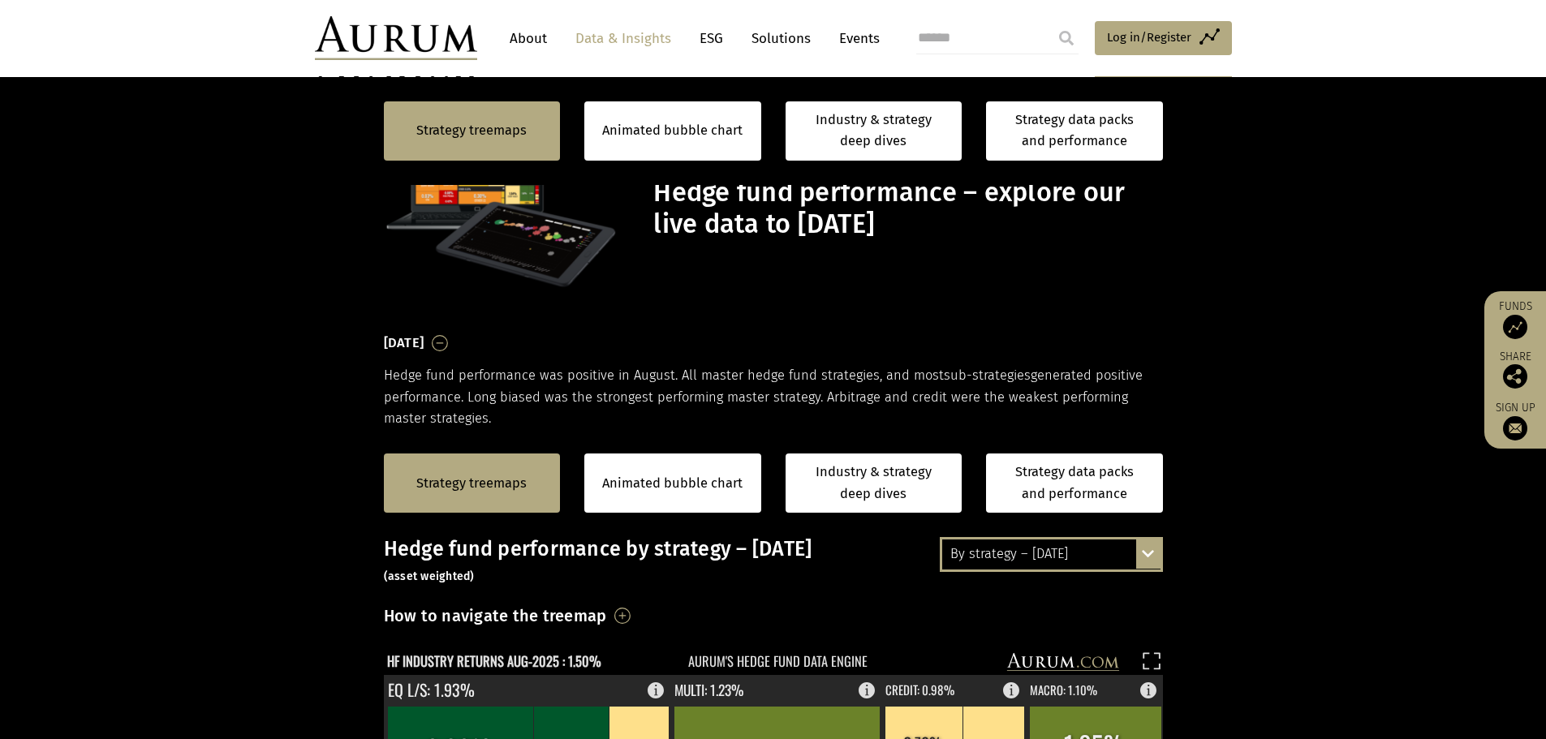
scroll to position [406, 0]
